Goal: Transaction & Acquisition: Purchase product/service

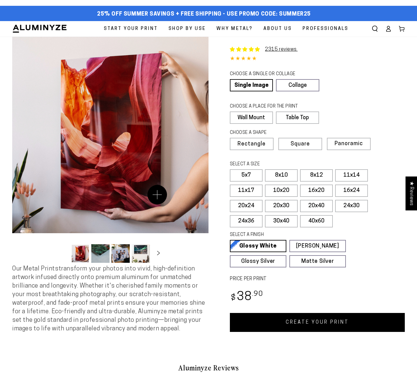
scroll to position [3, 0]
select select "**********"
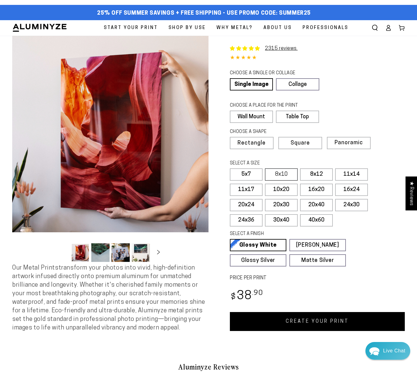
click at [277, 175] on label "8x10" at bounding box center [281, 174] width 33 height 12
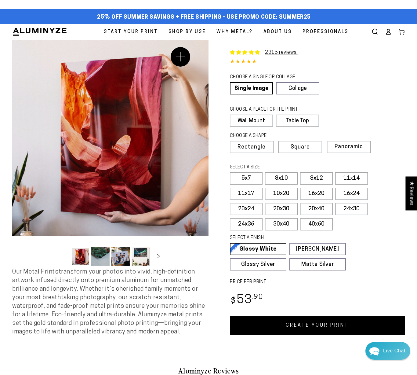
click at [180, 57] on button "Open media 1 in modal" at bounding box center [110, 138] width 196 height 196
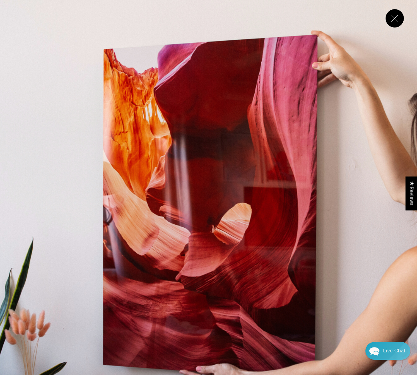
click at [388, 19] on button "Close" at bounding box center [395, 18] width 18 height 18
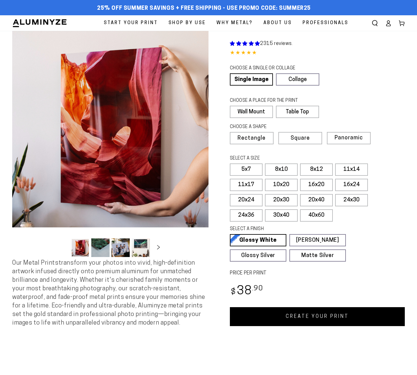
select select "**********"
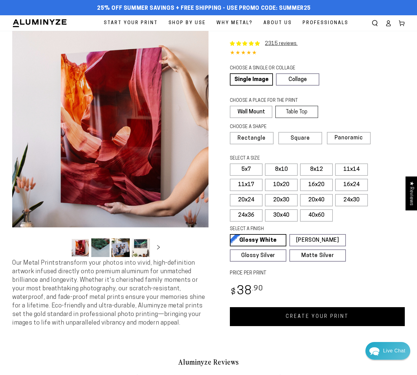
click at [291, 112] on label "Table Top" at bounding box center [296, 112] width 42 height 12
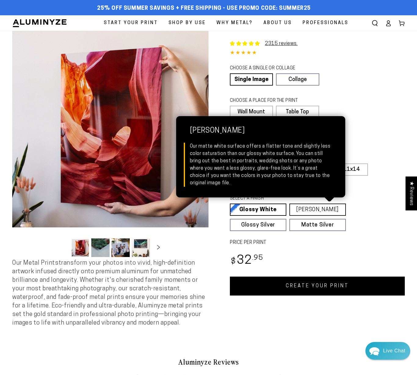
click at [315, 208] on link "Matte White Matte White Our matte white surface offers a flatter tone and sligh…" at bounding box center [317, 209] width 56 height 12
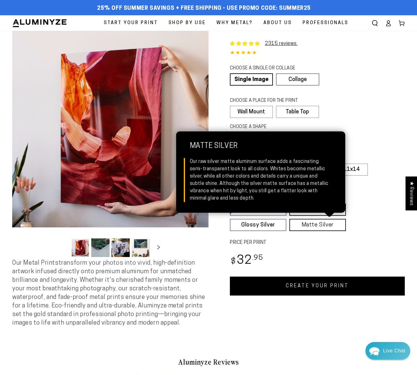
click at [316, 224] on link "Matte Silver Matte Silver Our raw silver matte aluminum surface adds a fascinat…" at bounding box center [317, 225] width 56 height 12
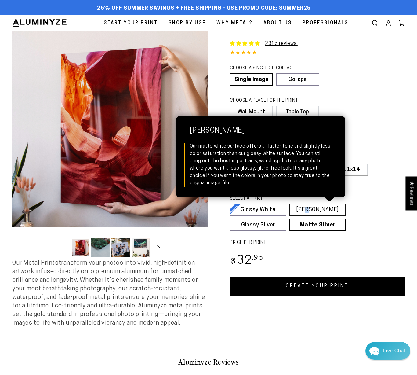
click at [313, 209] on link "Matte White Matte White Our matte white surface offers a flatter tone and sligh…" at bounding box center [317, 209] width 56 height 12
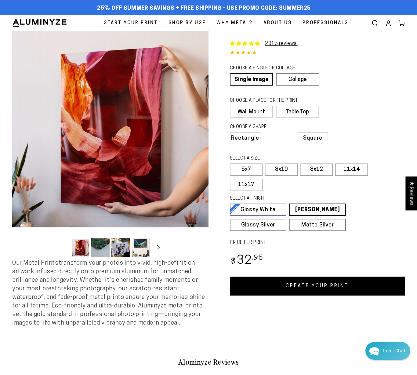
drag, startPoint x: 278, startPoint y: 252, endPoint x: 292, endPoint y: 250, distance: 14.4
click at [292, 250] on div "Single Product 2315 reviews. 4.85 / 5.0 (2247) 2247 total reviews CHOOSE A SING…" at bounding box center [306, 163] width 196 height 264
drag, startPoint x: 51, startPoint y: 142, endPoint x: 83, endPoint y: 183, distance: 52.3
click at [76, 175] on button "Open media 1 in modal" at bounding box center [110, 129] width 196 height 196
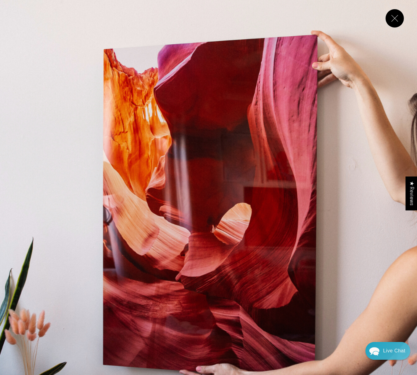
click at [330, 266] on img "Media gallery" at bounding box center [208, 208] width 417 height 417
click at [395, 23] on button "Close" at bounding box center [395, 18] width 18 height 18
